Goal: Information Seeking & Learning: Learn about a topic

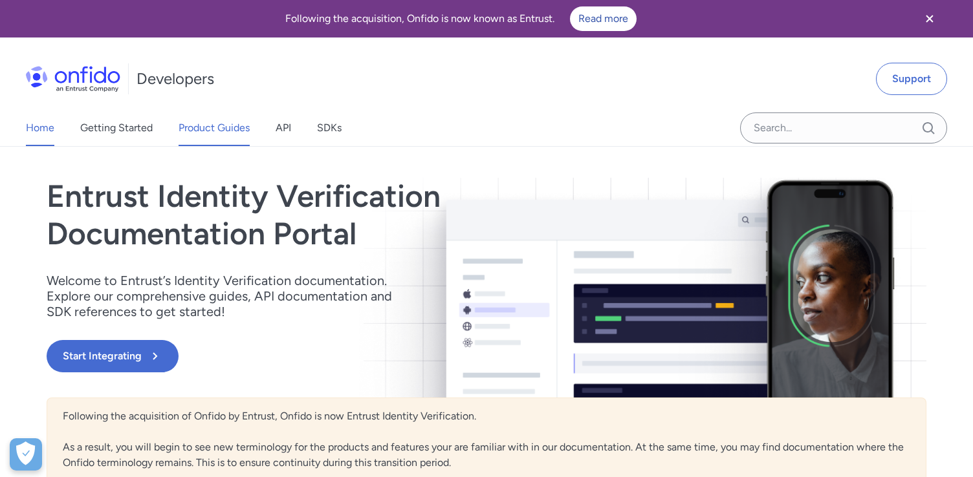
click at [229, 133] on link "Product Guides" at bounding box center [214, 128] width 71 height 36
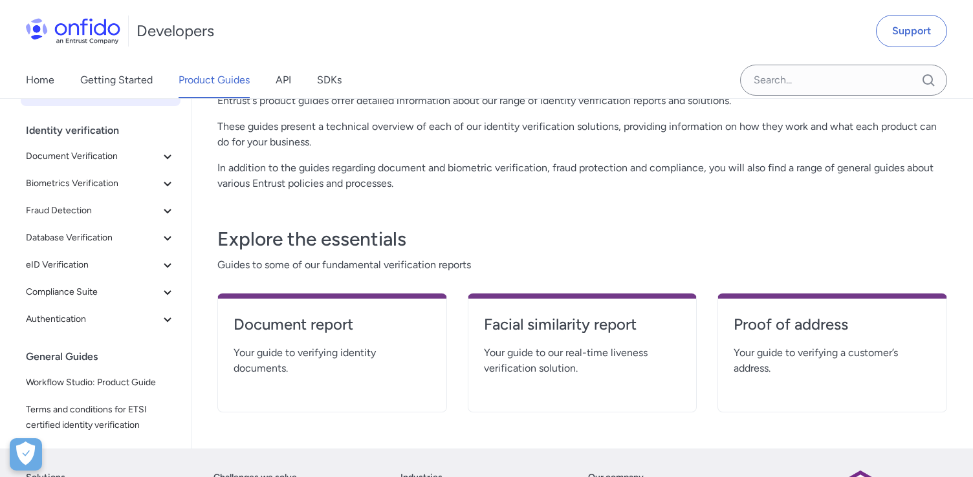
scroll to position [151, 0]
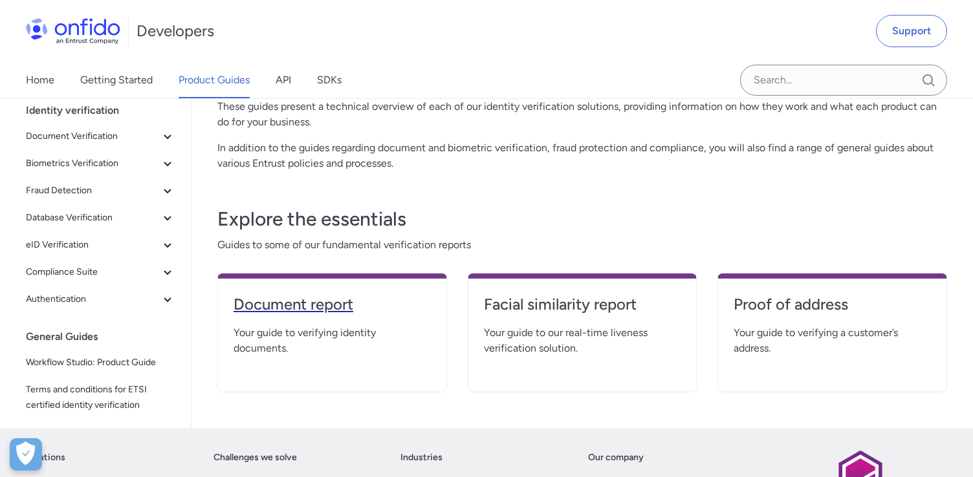
click at [316, 301] on h4 "Document report" at bounding box center [332, 304] width 197 height 21
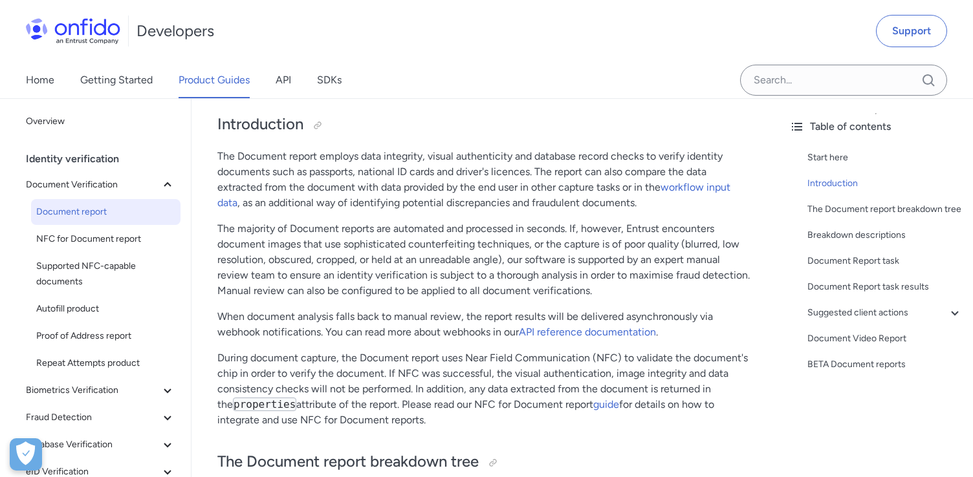
scroll to position [193, 0]
